Goal: Navigation & Orientation: Find specific page/section

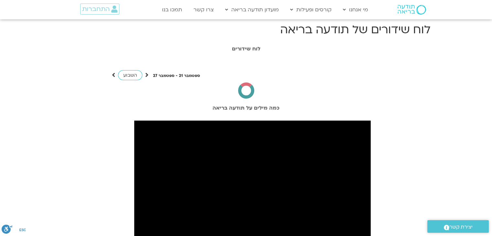
click at [101, 7] on span "התחברות" at bounding box center [95, 8] width 27 height 7
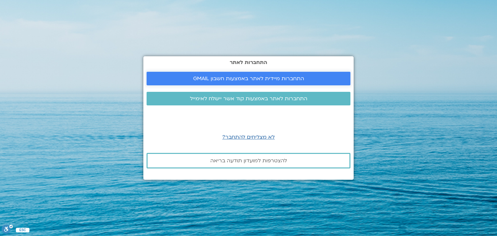
click at [265, 72] on link "התחברות מיידית לאתר באמצעות חשבון GMAIL" at bounding box center [248, 79] width 204 height 14
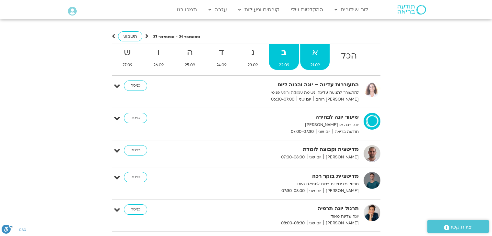
click at [314, 55] on strong "א" at bounding box center [314, 53] width 29 height 15
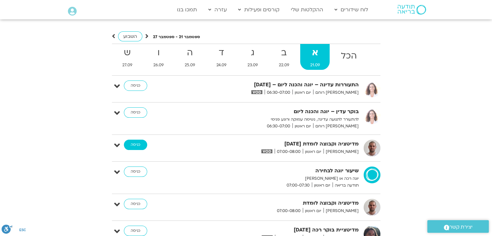
click at [136, 142] on link "כניסה" at bounding box center [135, 145] width 23 height 10
